Goal: Transaction & Acquisition: Purchase product/service

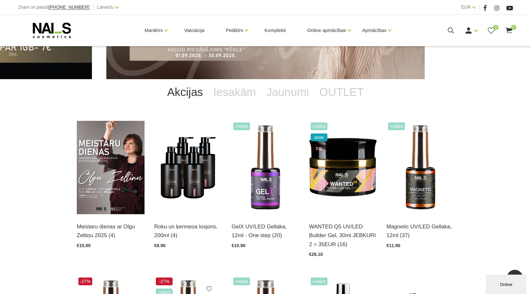
scroll to position [97, 0]
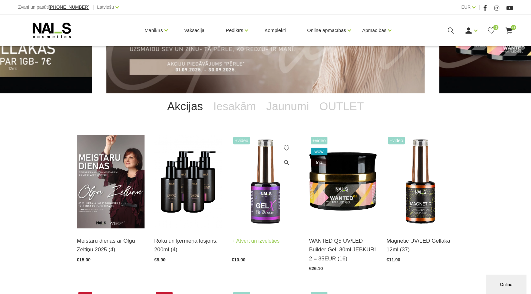
click at [257, 188] on img at bounding box center [266, 181] width 68 height 93
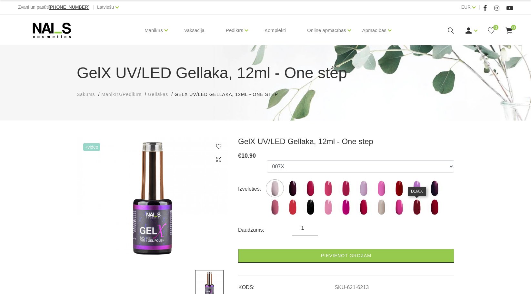
click at [418, 205] on img at bounding box center [417, 207] width 16 height 16
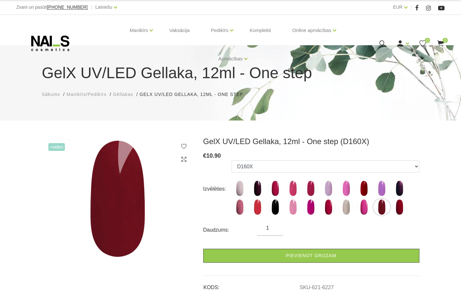
click at [363, 187] on img at bounding box center [364, 188] width 16 height 16
select select "6401"
click at [197, 188] on div "+Video" at bounding box center [117, 219] width 161 height 167
click at [208, 188] on div "Izvēlēties:" at bounding box center [217, 189] width 29 height 10
click at [206, 206] on div "Izvēlēties: 007X 023X 027X 099X 1019X 1025X 1035X 1038X 1055X 116X 127X 1695X 2…" at bounding box center [311, 188] width 216 height 57
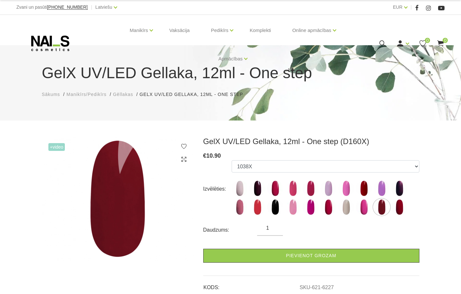
click at [223, 189] on div "Izvēlēties:" at bounding box center [217, 189] width 29 height 10
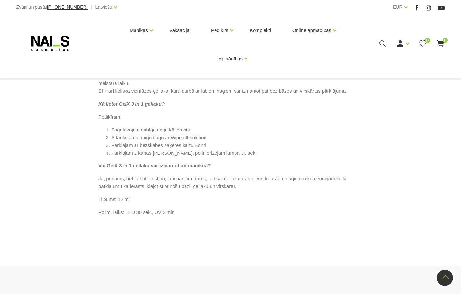
scroll to position [323, 0]
